Goal: Find specific fact: Find specific fact

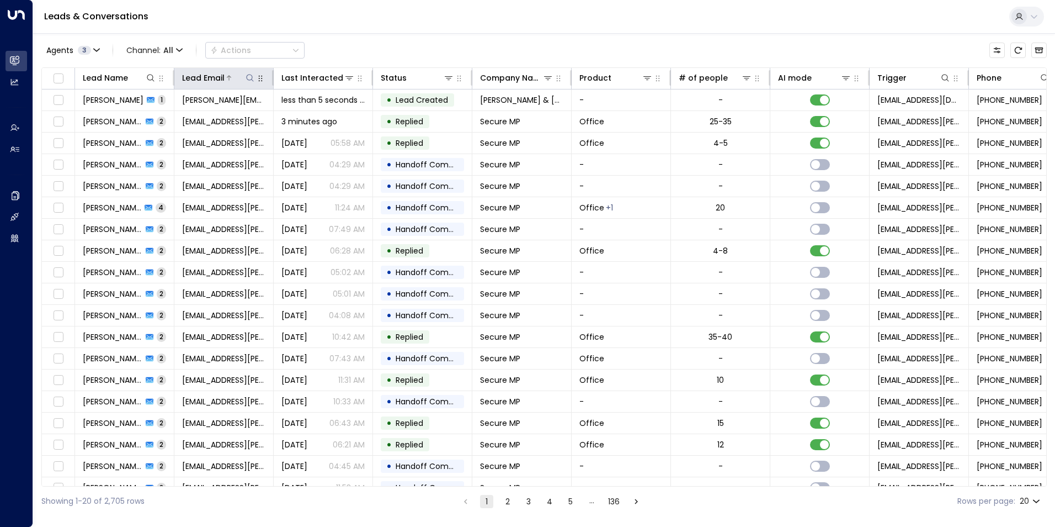
click at [253, 83] on button at bounding box center [250, 77] width 11 height 11
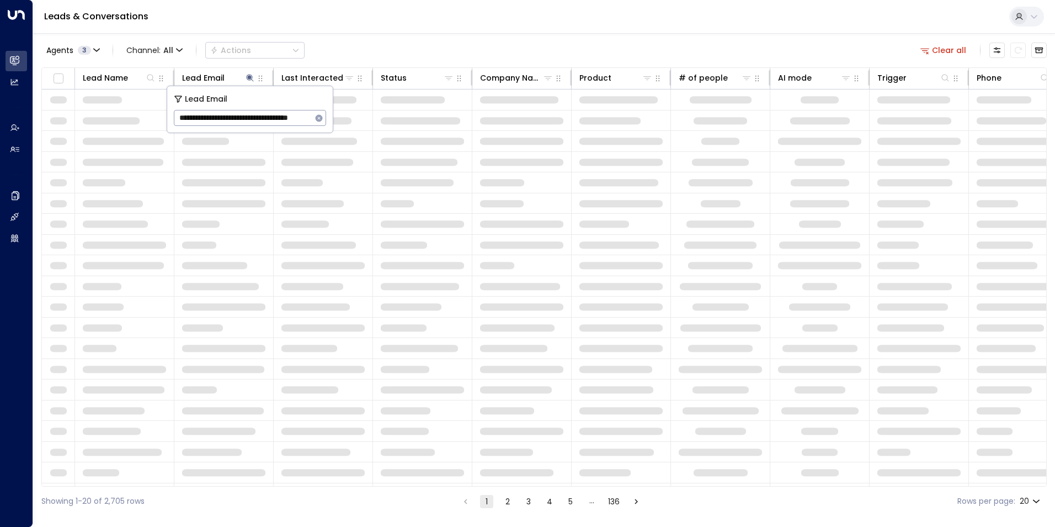
scroll to position [0, 26]
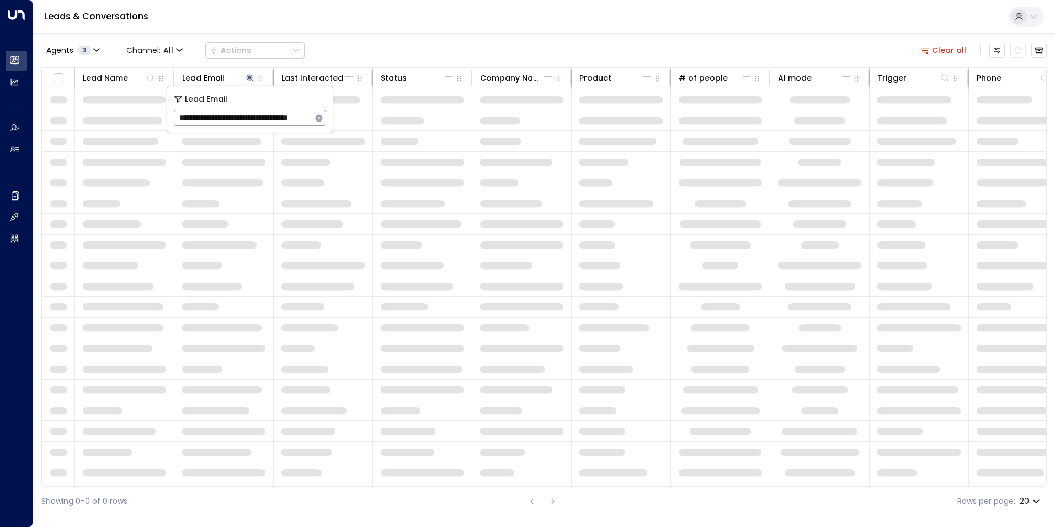
click at [210, 118] on input "**********" at bounding box center [243, 118] width 138 height 20
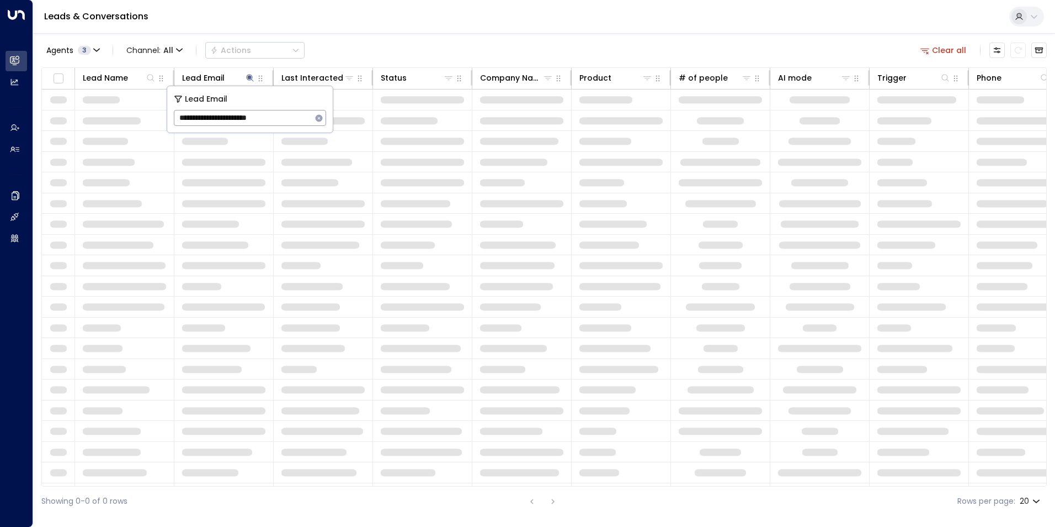
type input "**********"
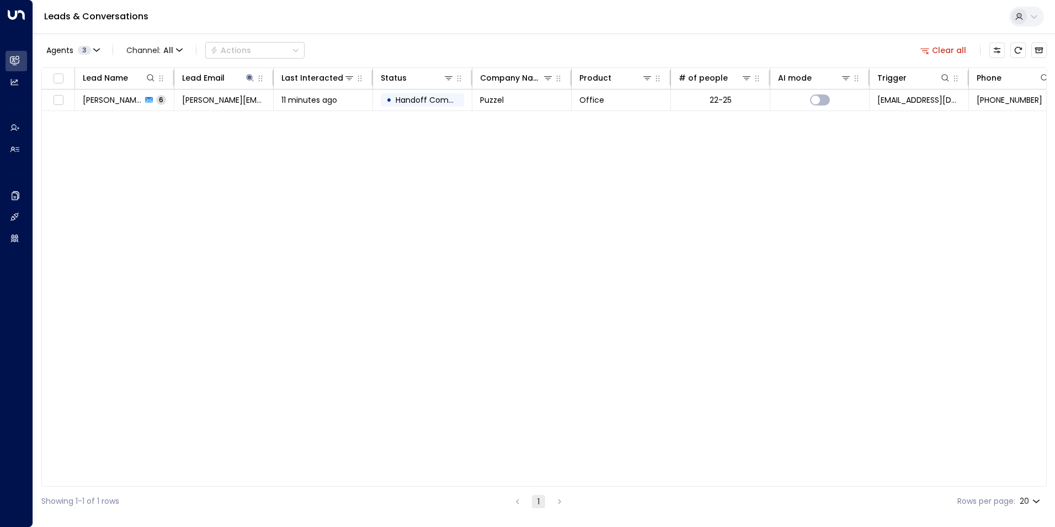
drag, startPoint x: 598, startPoint y: 233, endPoint x: 591, endPoint y: 226, distance: 10.5
click at [599, 233] on div "Lead Name Lead Email Last Interacted Status Company Name Product # of people AI…" at bounding box center [544, 276] width 1006 height 419
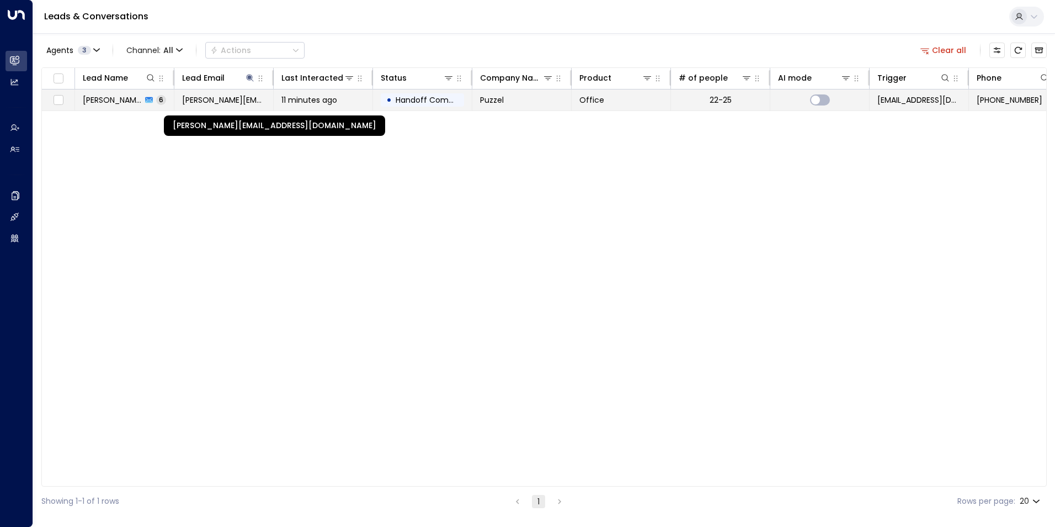
click at [235, 97] on span "[PERSON_NAME][EMAIL_ADDRESS][DOMAIN_NAME]" at bounding box center [223, 99] width 83 height 11
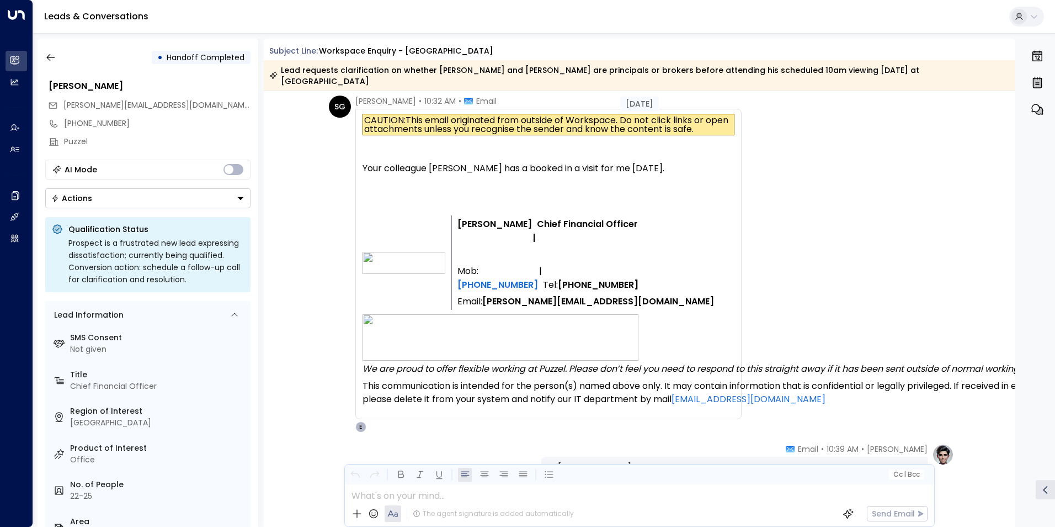
scroll to position [773, 0]
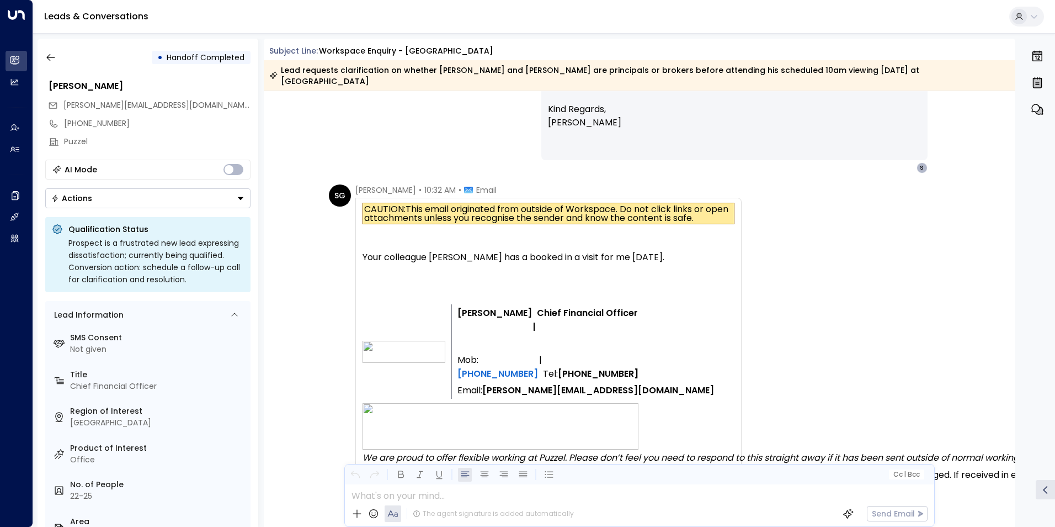
click at [449, 251] on div "Your colleague [PERSON_NAME] has a booked in a visit for me [DATE]." at bounding box center [549, 257] width 372 height 13
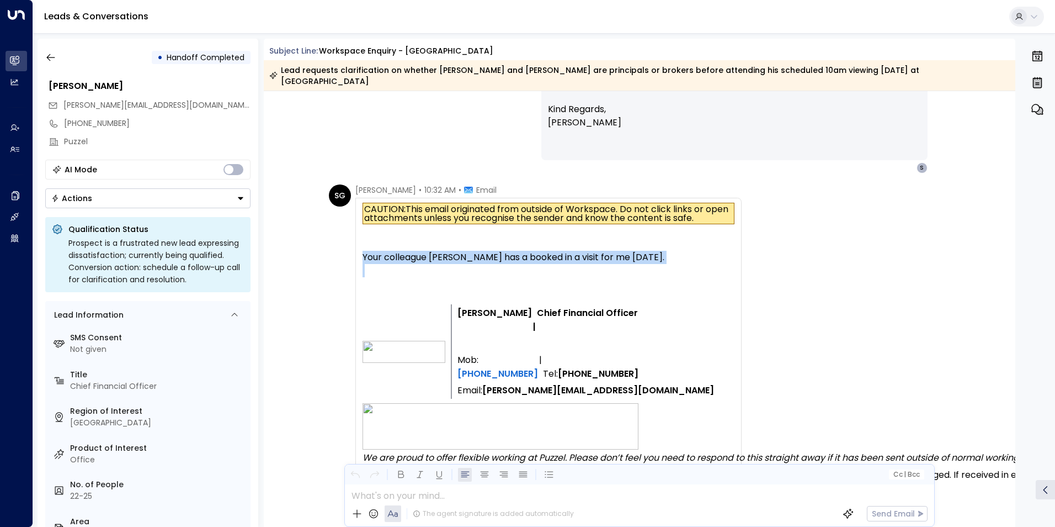
drag, startPoint x: 449, startPoint y: 241, endPoint x: 443, endPoint y: 262, distance: 22.4
click at [445, 264] on div at bounding box center [549, 270] width 372 height 13
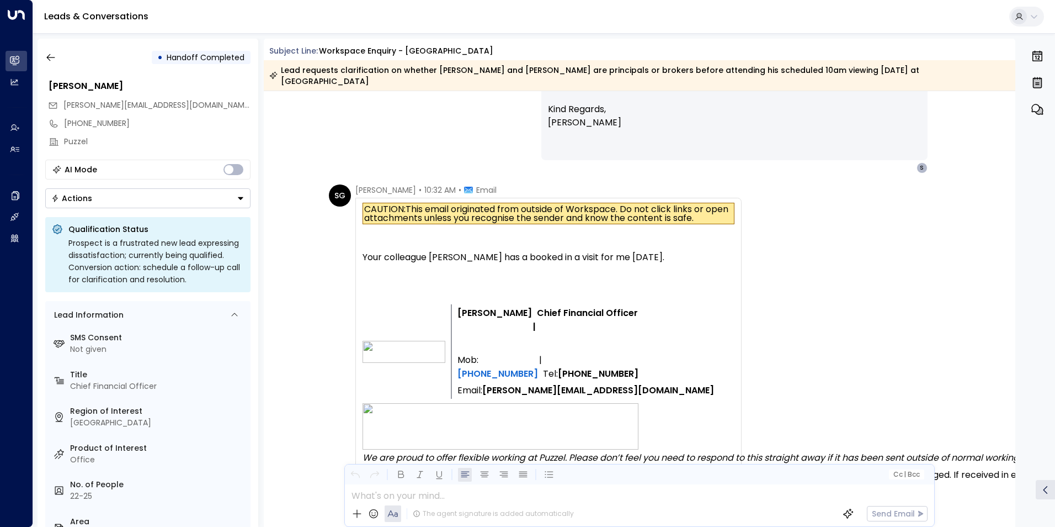
click at [441, 251] on div "Your colleague [PERSON_NAME] has a booked in a visit for me [DATE]." at bounding box center [549, 257] width 372 height 13
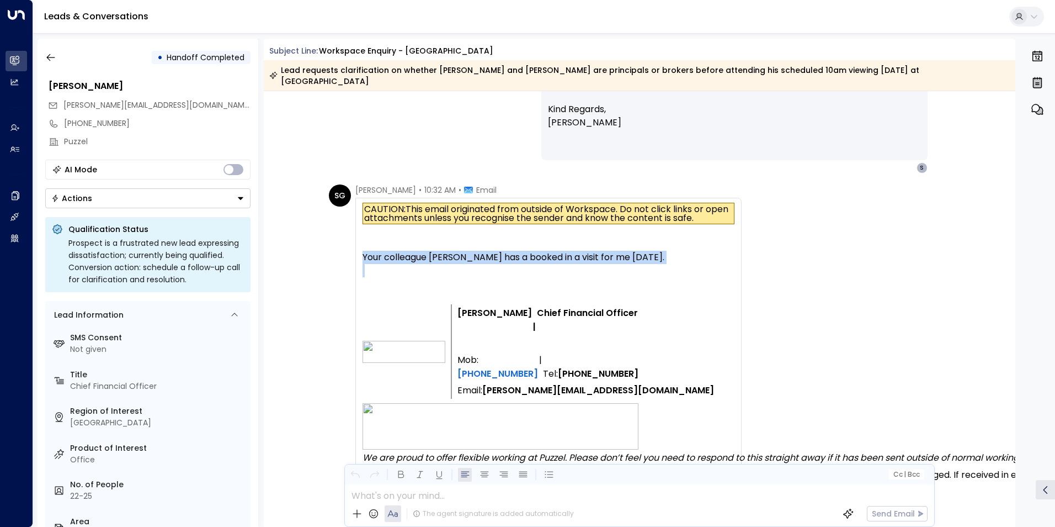
click at [441, 251] on div "Your colleague [PERSON_NAME] has a booked in a visit for me [DATE]." at bounding box center [549, 257] width 372 height 13
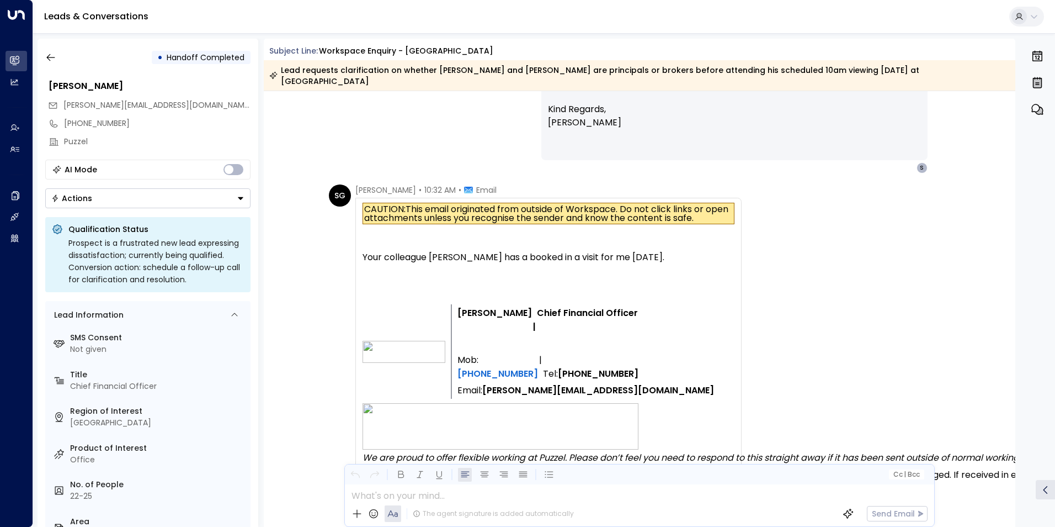
drag, startPoint x: 441, startPoint y: 248, endPoint x: 445, endPoint y: 269, distance: 20.9
click at [445, 277] on div at bounding box center [549, 283] width 372 height 13
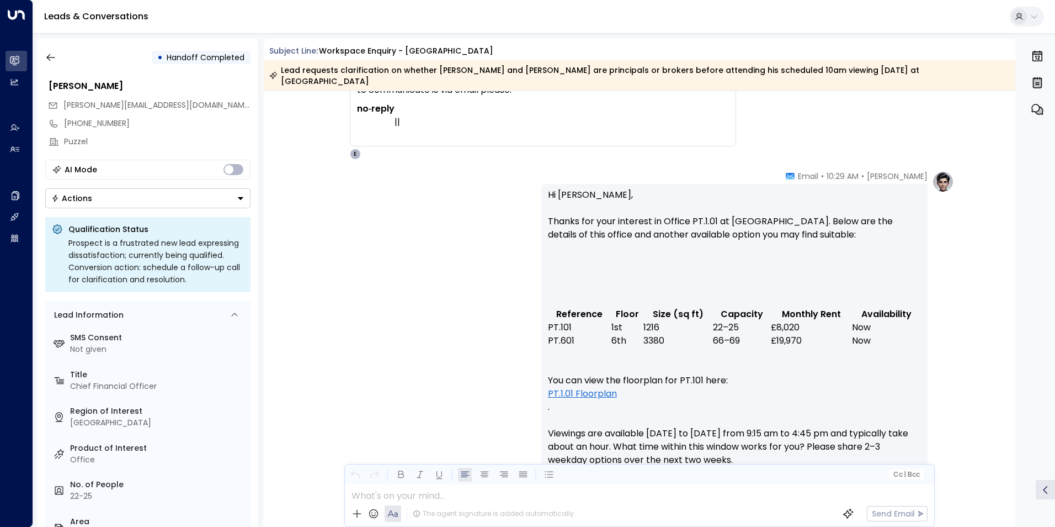
scroll to position [0, 0]
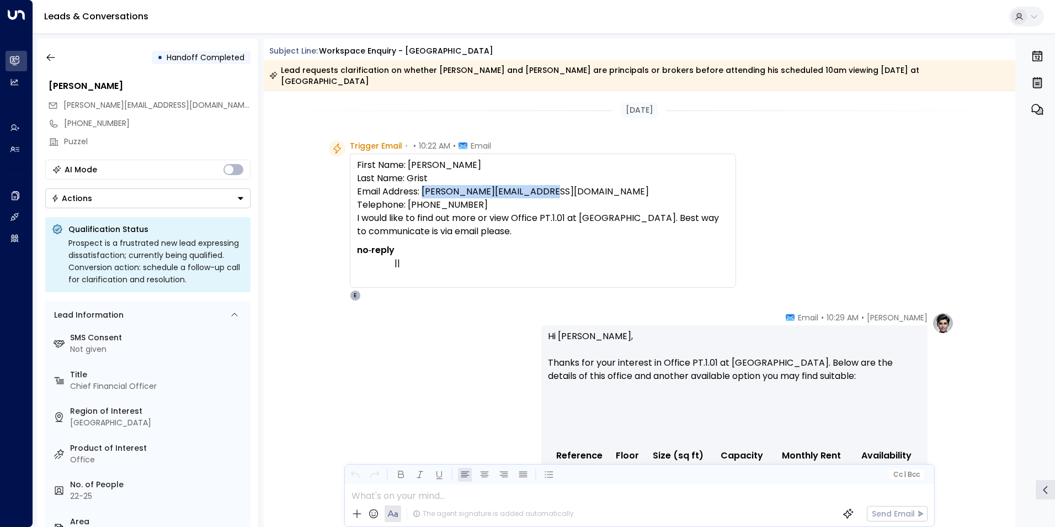
drag, startPoint x: 548, startPoint y: 182, endPoint x: 423, endPoint y: 177, distance: 125.4
click at [423, 177] on p "First Name: [PERSON_NAME] Last Name: Grist Email Address: [PERSON_NAME][EMAIL_A…" at bounding box center [543, 197] width 372 height 79
copy p "[PERSON_NAME][EMAIL_ADDRESS][DOMAIN_NAME]"
